Goal: Browse casually

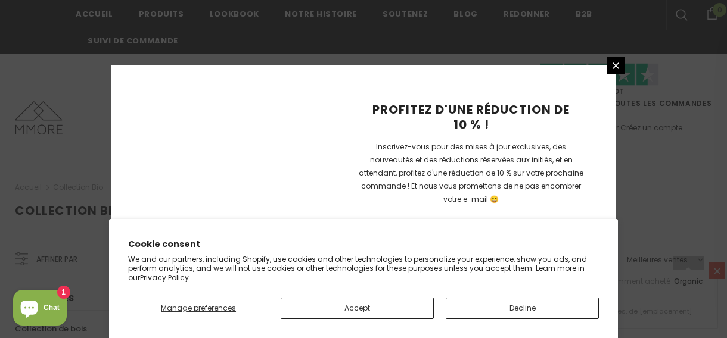
scroll to position [936, 0]
